Goal: Information Seeking & Learning: Understand process/instructions

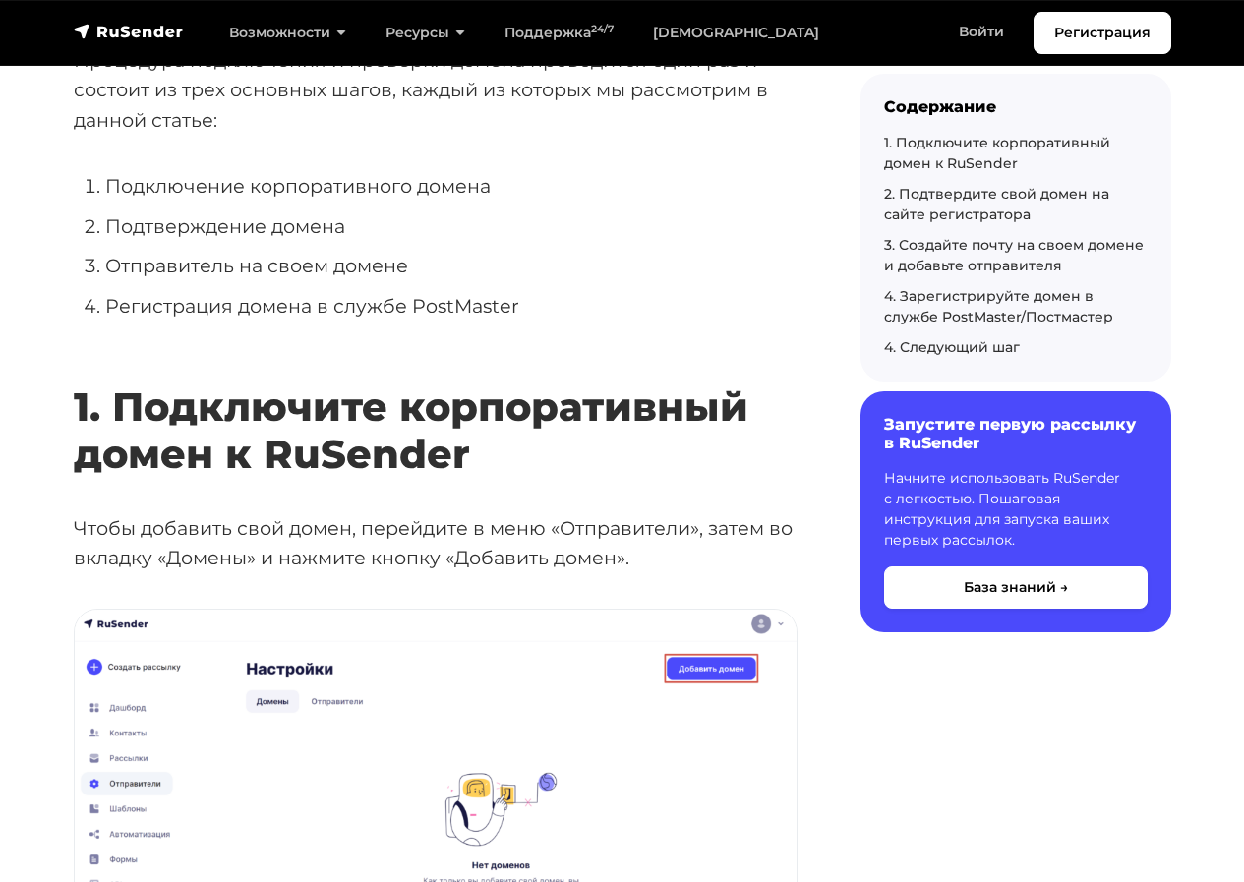
scroll to position [492, 0]
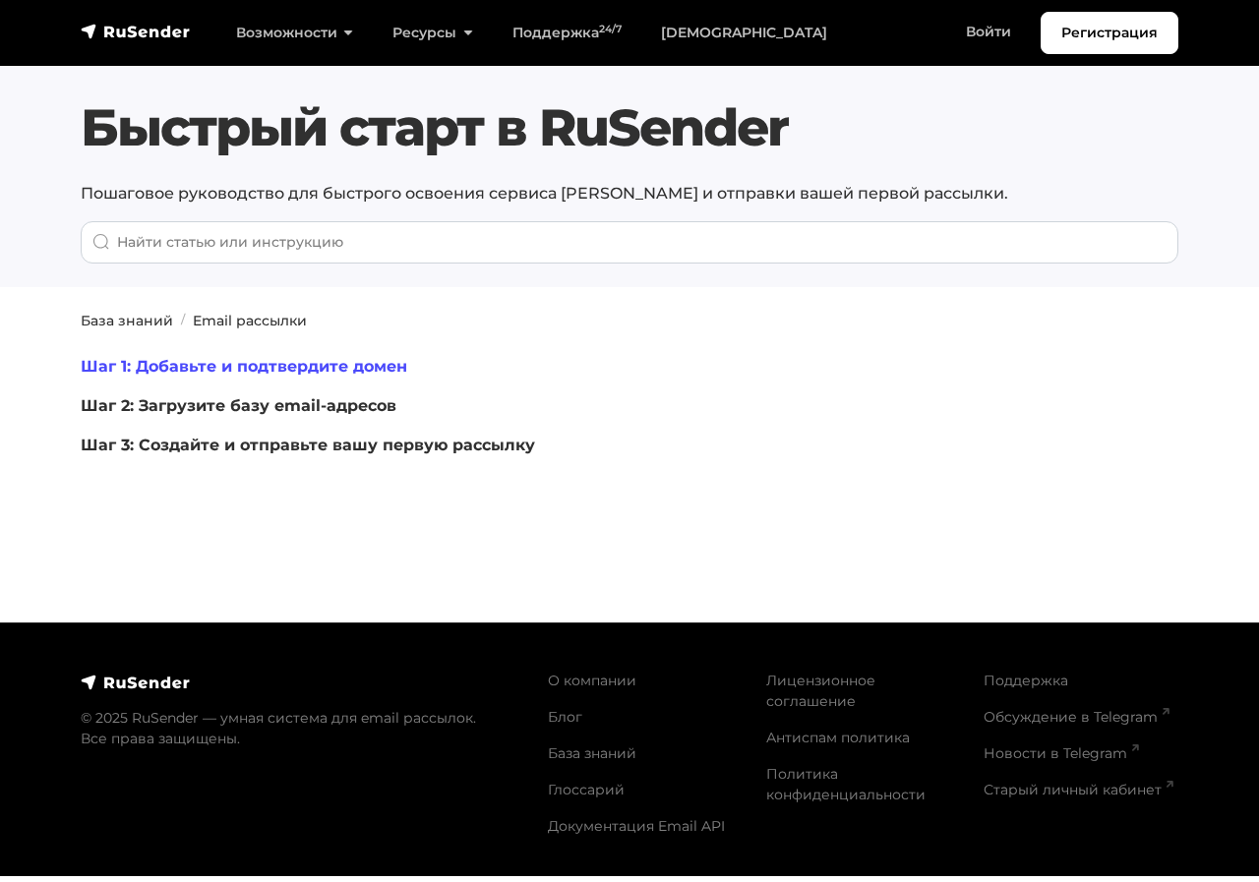
click at [307, 363] on link "Шаг 1: Добавьте и подтвердите домен" at bounding box center [244, 366] width 327 height 19
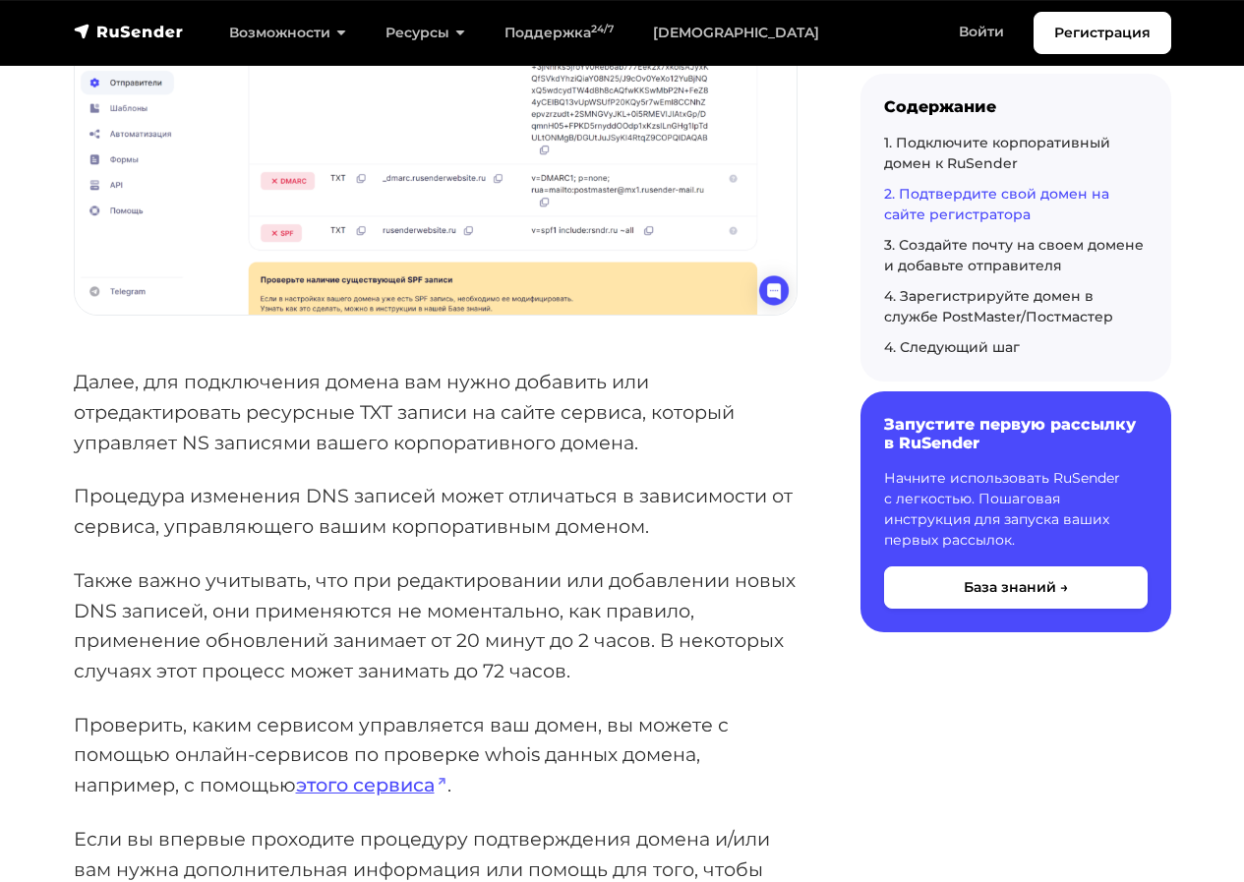
scroll to position [2782, 0]
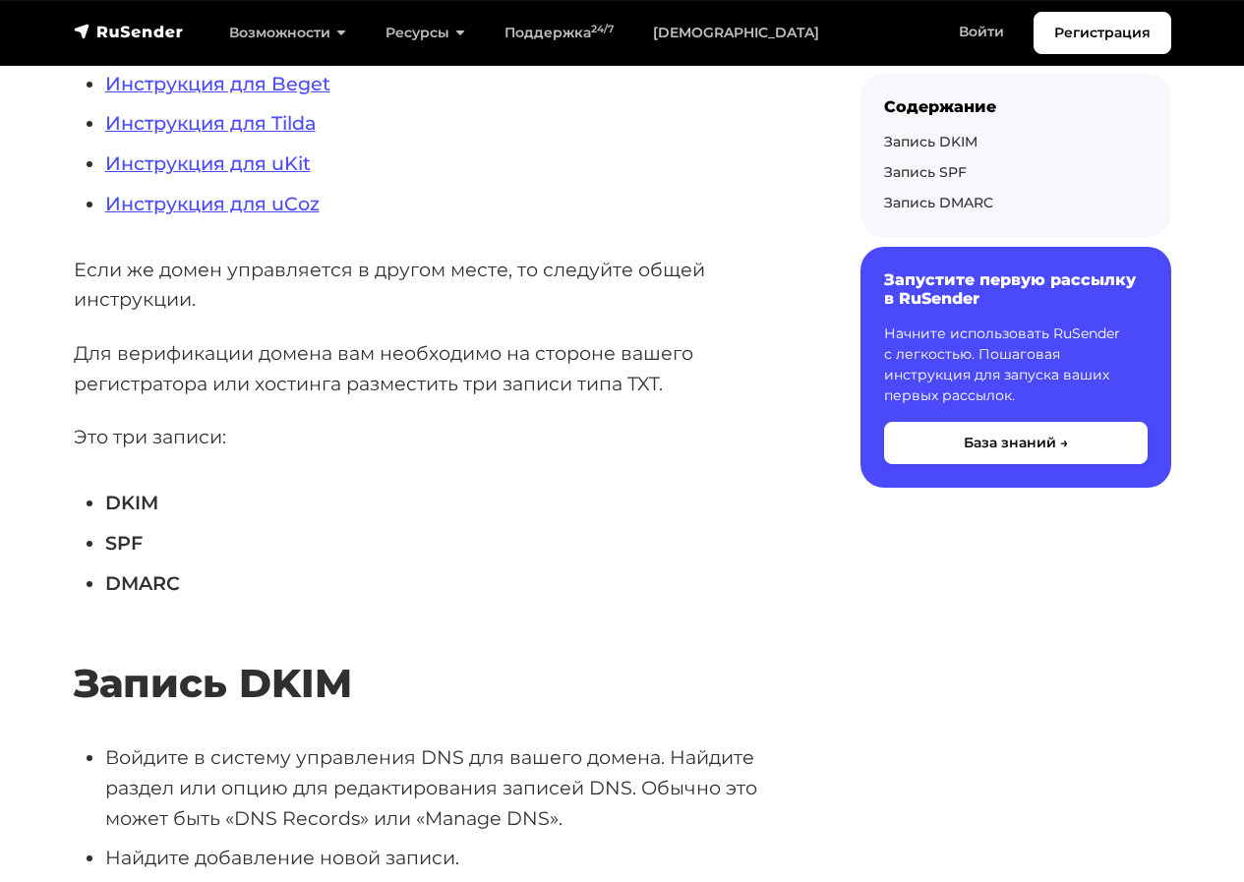
scroll to position [791, 0]
